Goal: Find contact information: Find contact information

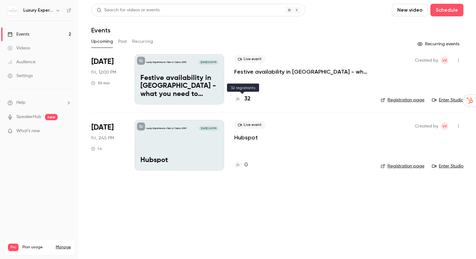
click at [248, 99] on h4 "32" at bounding box center [247, 99] width 6 height 8
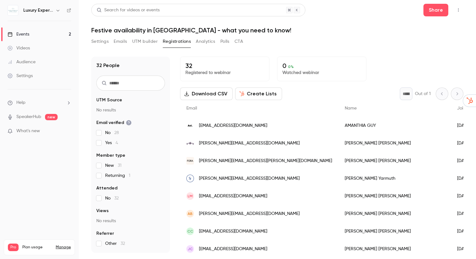
click at [238, 126] on span "[EMAIL_ADDRESS][DOMAIN_NAME]" at bounding box center [233, 125] width 68 height 7
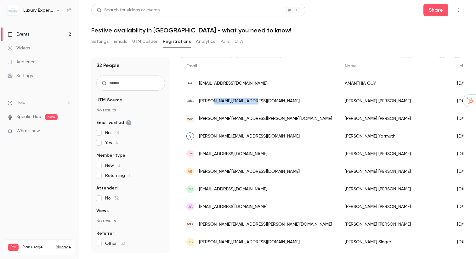
scroll to position [42, 0]
click at [243, 99] on span "[PERSON_NAME][EMAIL_ADDRESS][DOMAIN_NAME]" at bounding box center [249, 101] width 101 height 7
click at [250, 120] on span "[PERSON_NAME][EMAIL_ADDRESS][PERSON_NAME][DOMAIN_NAME]" at bounding box center [265, 118] width 133 height 7
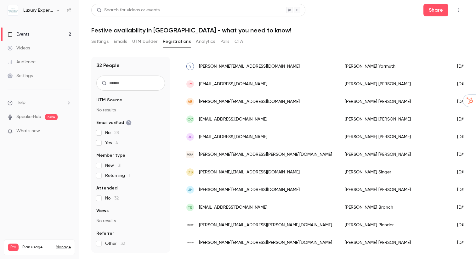
scroll to position [113, 0]
click at [235, 84] on span "[EMAIL_ADDRESS][DOMAIN_NAME]" at bounding box center [233, 83] width 68 height 7
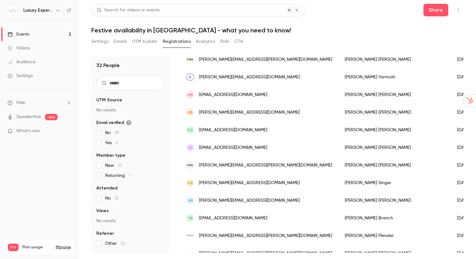
scroll to position [101, 0]
click at [241, 94] on span "[EMAIL_ADDRESS][DOMAIN_NAME]" at bounding box center [233, 95] width 68 height 7
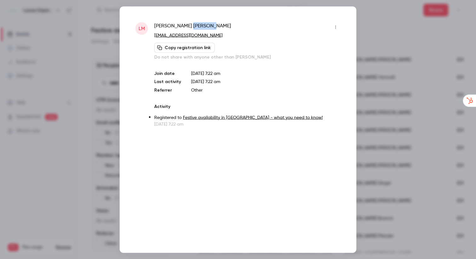
drag, startPoint x: 198, startPoint y: 25, endPoint x: 175, endPoint y: 25, distance: 22.7
click at [175, 25] on div "[PERSON_NAME]" at bounding box center [247, 27] width 186 height 10
copy span "[PERSON_NAME]"
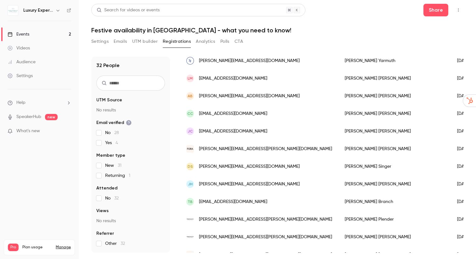
scroll to position [113, 0]
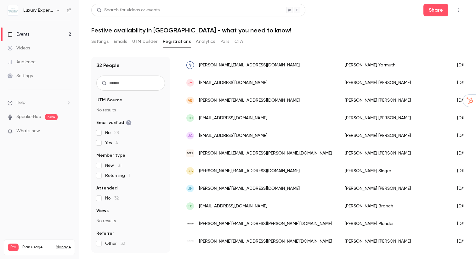
click at [245, 102] on span "[PERSON_NAME][EMAIL_ADDRESS][DOMAIN_NAME]" at bounding box center [249, 100] width 101 height 7
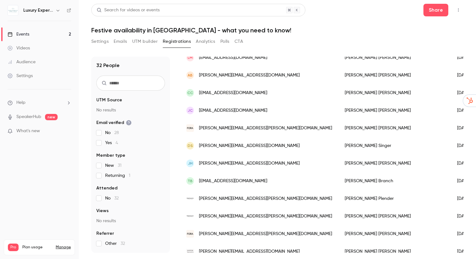
scroll to position [144, 0]
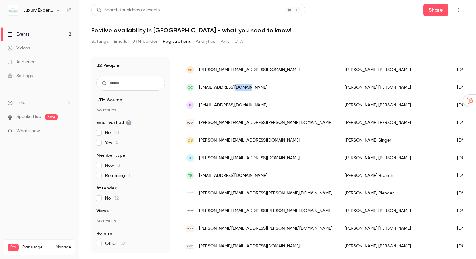
copy span "hotmail"
click at [229, 89] on span "[EMAIL_ADDRESS][DOMAIN_NAME]" at bounding box center [233, 87] width 68 height 7
click at [229, 107] on span "[EMAIL_ADDRESS][DOMAIN_NAME]" at bounding box center [233, 105] width 68 height 7
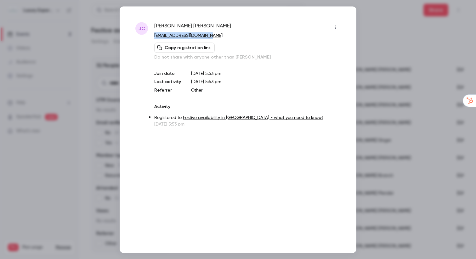
click at [334, 25] on icon "button" at bounding box center [335, 27] width 5 height 4
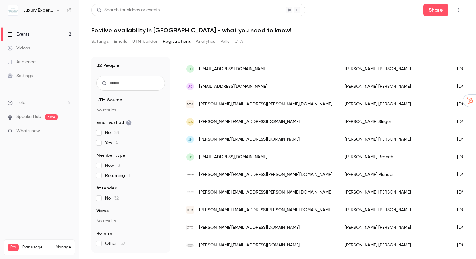
scroll to position [171, 0]
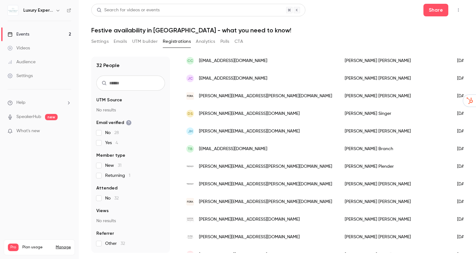
click at [240, 97] on span "[PERSON_NAME][EMAIL_ADDRESS][PERSON_NAME][DOMAIN_NAME]" at bounding box center [265, 96] width 133 height 7
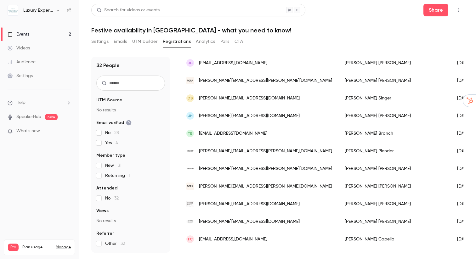
scroll to position [186, 0]
click at [229, 98] on span "[PERSON_NAME][EMAIL_ADDRESS][DOMAIN_NAME]" at bounding box center [249, 98] width 101 height 7
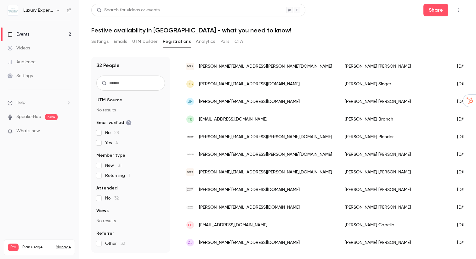
scroll to position [201, 0]
click at [218, 99] on span "[PERSON_NAME][EMAIL_ADDRESS][DOMAIN_NAME]" at bounding box center [249, 101] width 101 height 7
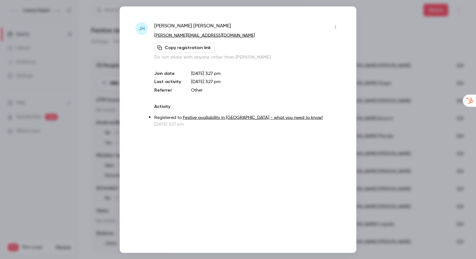
click at [313, 61] on div "[PERSON_NAME] [PERSON_NAME][EMAIL_ADDRESS][DOMAIN_NAME] Copy registration link …" at bounding box center [247, 74] width 186 height 105
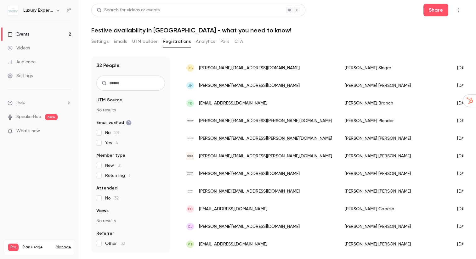
scroll to position [227, 0]
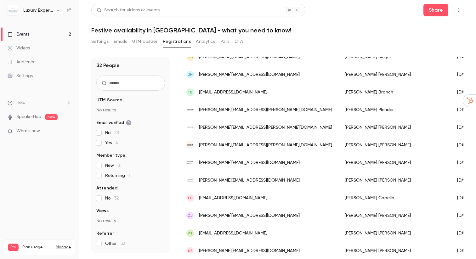
click at [245, 92] on span "[EMAIL_ADDRESS][DOMAIN_NAME]" at bounding box center [233, 92] width 68 height 7
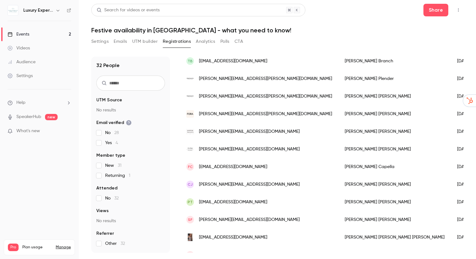
scroll to position [266, 0]
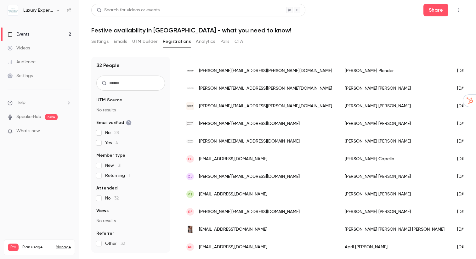
click at [223, 106] on span "[PERSON_NAME][EMAIL_ADDRESS][PERSON_NAME][DOMAIN_NAME]" at bounding box center [265, 106] width 133 height 7
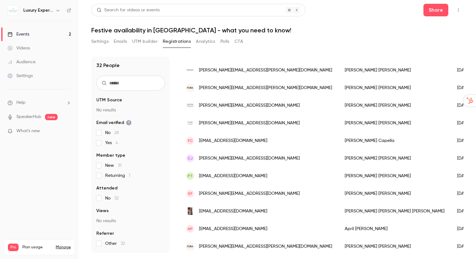
scroll to position [285, 0]
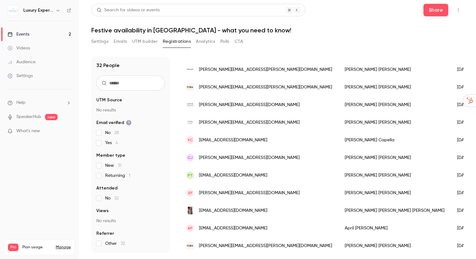
click at [243, 105] on span "[PERSON_NAME][EMAIL_ADDRESS][DOMAIN_NAME]" at bounding box center [249, 105] width 101 height 7
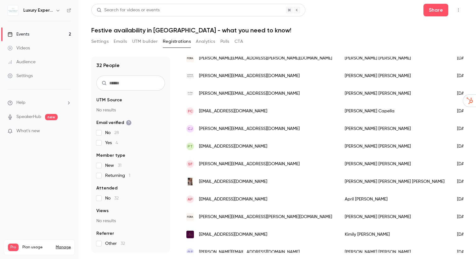
scroll to position [317, 0]
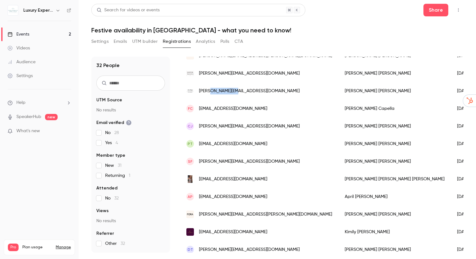
click at [222, 91] on span "[PERSON_NAME][EMAIL_ADDRESS][DOMAIN_NAME]" at bounding box center [249, 91] width 101 height 7
click at [235, 108] on span "[EMAIL_ADDRESS][DOMAIN_NAME]" at bounding box center [233, 108] width 68 height 7
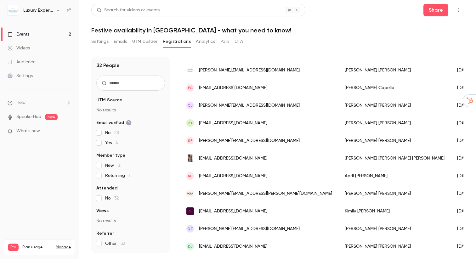
scroll to position [341, 0]
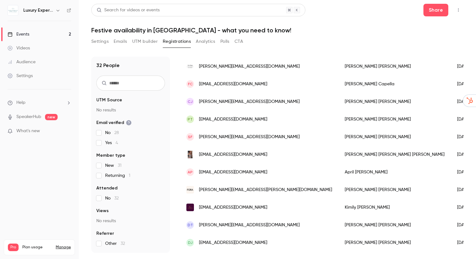
click at [240, 103] on span "[PERSON_NAME][EMAIL_ADDRESS][DOMAIN_NAME]" at bounding box center [249, 101] width 101 height 7
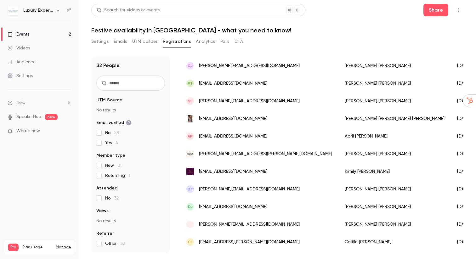
scroll to position [378, 0]
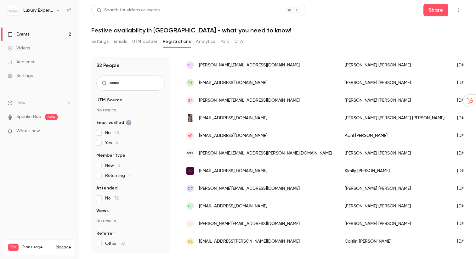
click at [227, 83] on span "[EMAIL_ADDRESS][DOMAIN_NAME]" at bounding box center [233, 83] width 68 height 7
click at [256, 103] on span "[PERSON_NAME][EMAIL_ADDRESS][DOMAIN_NAME]" at bounding box center [249, 100] width 101 height 7
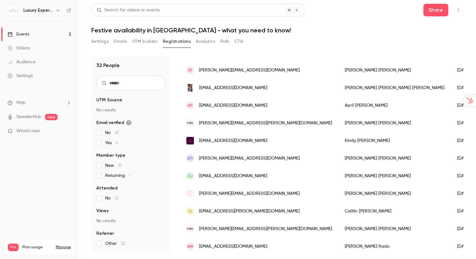
scroll to position [409, 0]
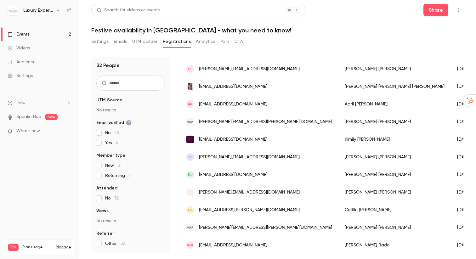
click at [242, 86] on span "[EMAIL_ADDRESS][DOMAIN_NAME]" at bounding box center [233, 86] width 68 height 7
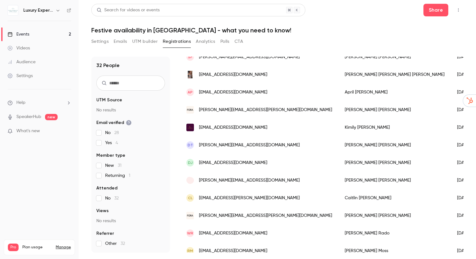
scroll to position [422, 0]
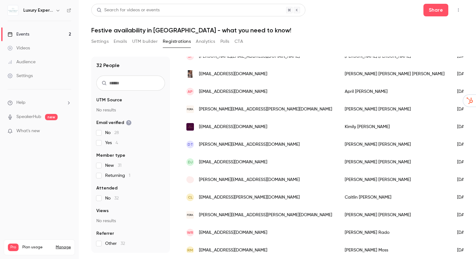
click at [241, 92] on span "[EMAIL_ADDRESS][DOMAIN_NAME]" at bounding box center [233, 91] width 68 height 7
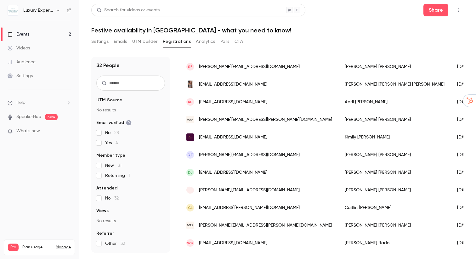
scroll to position [410, 0]
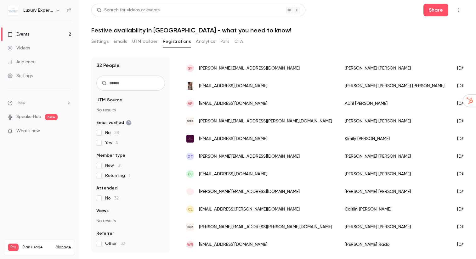
click at [238, 121] on span "[PERSON_NAME][EMAIL_ADDRESS][PERSON_NAME][DOMAIN_NAME]" at bounding box center [265, 121] width 133 height 7
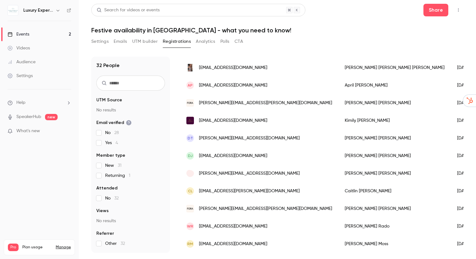
click at [223, 121] on span "[EMAIL_ADDRESS][DOMAIN_NAME]" at bounding box center [233, 120] width 68 height 7
click at [227, 138] on span "[PERSON_NAME][EMAIL_ADDRESS][DOMAIN_NAME]" at bounding box center [249, 138] width 101 height 7
click at [241, 156] on span "[EMAIL_ADDRESS][DOMAIN_NAME]" at bounding box center [233, 156] width 68 height 7
click at [228, 175] on span "[PERSON_NAME][EMAIL_ADDRESS][DOMAIN_NAME]" at bounding box center [249, 173] width 101 height 7
click at [252, 192] on span "[EMAIL_ADDRESS][PERSON_NAME][DOMAIN_NAME]" at bounding box center [249, 191] width 101 height 7
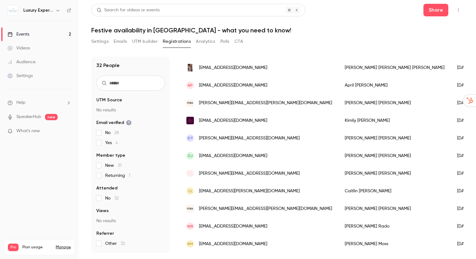
click at [236, 208] on span "[PERSON_NAME][EMAIL_ADDRESS][PERSON_NAME][DOMAIN_NAME]" at bounding box center [265, 208] width 133 height 7
